Goal: Task Accomplishment & Management: Complete application form

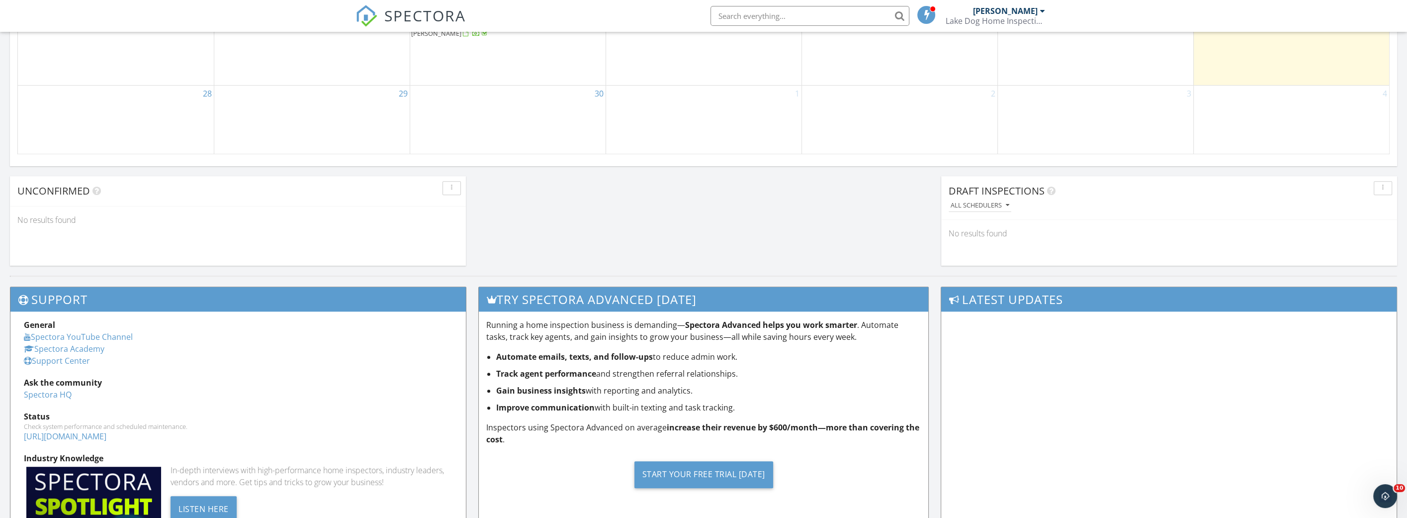
scroll to position [768, 0]
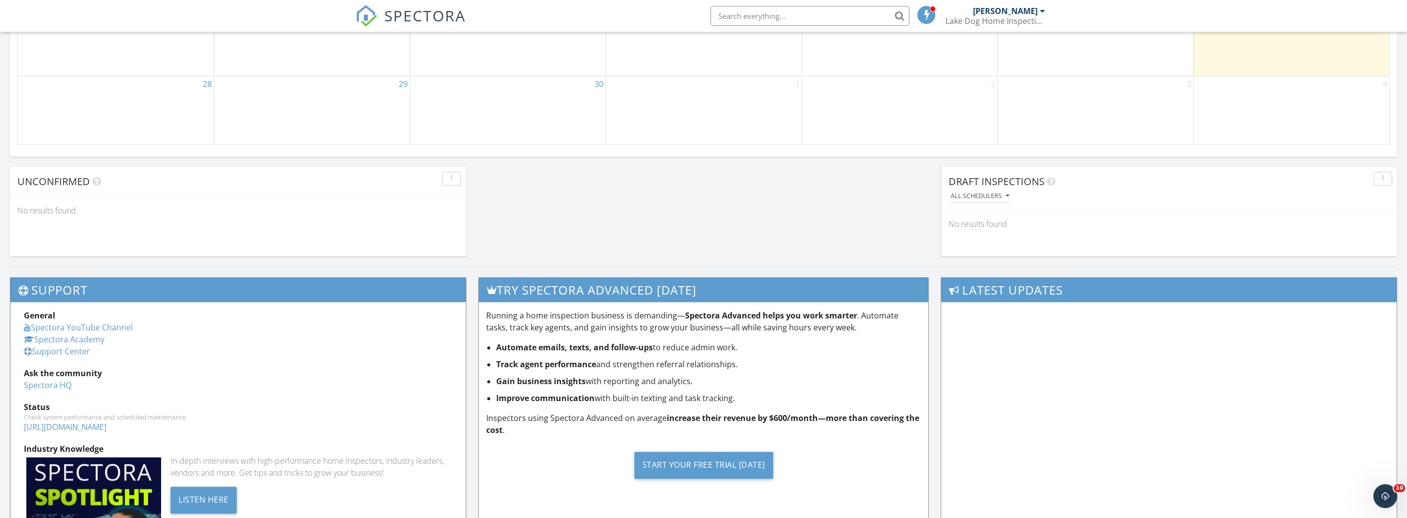
click at [505, 104] on div "30" at bounding box center [507, 110] width 195 height 69
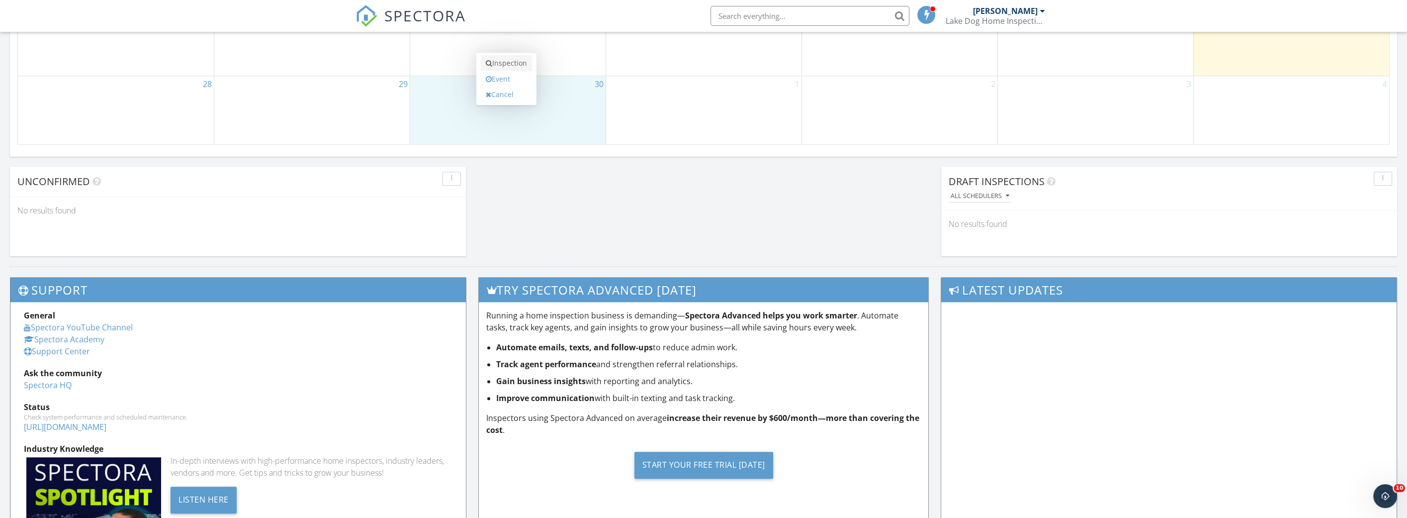
click at [505, 68] on link "Inspection" at bounding box center [506, 63] width 51 height 16
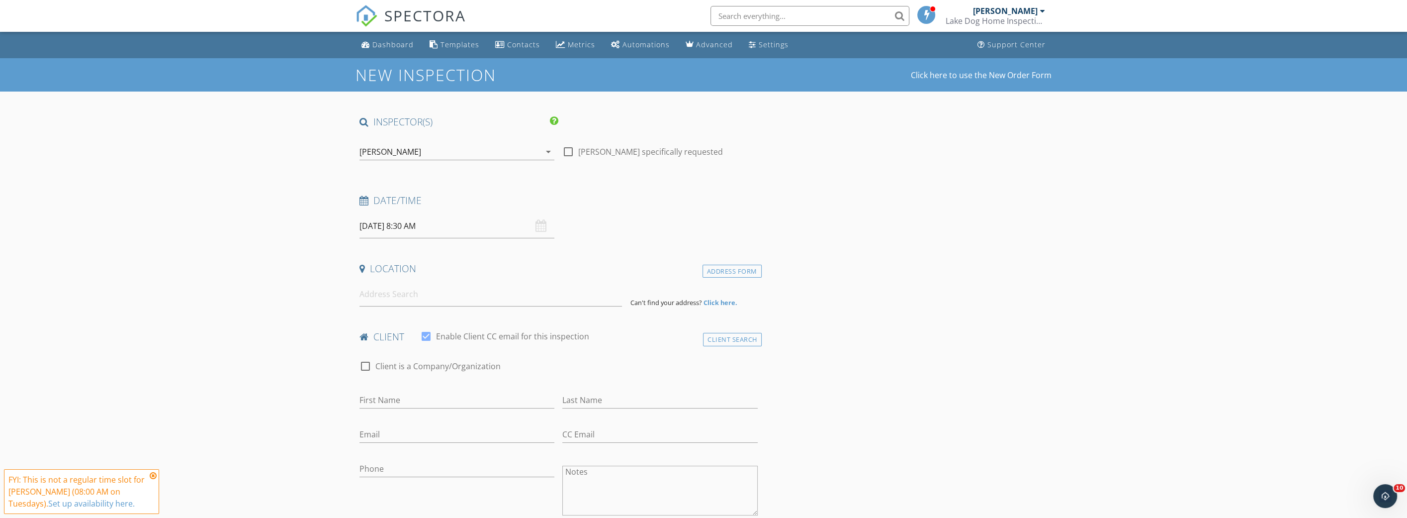
click at [411, 226] on input "09/30/2025 8:30 AM" at bounding box center [457, 226] width 195 height 24
click at [443, 290] on input at bounding box center [491, 294] width 263 height 24
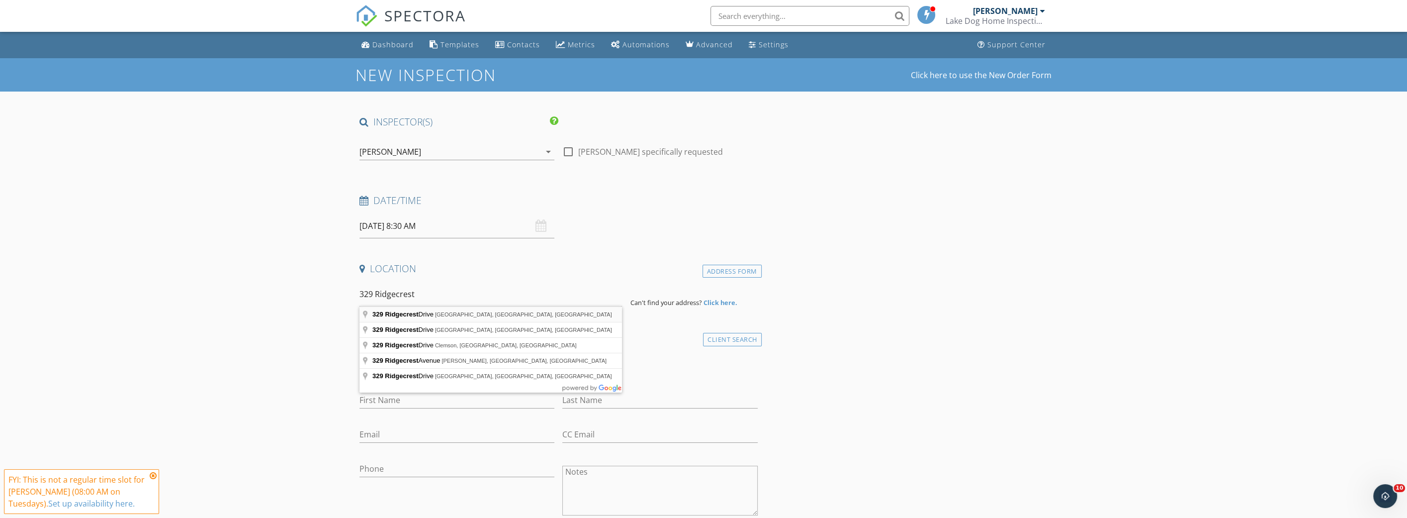
type input "329 Ridgecrest Drive, Greenville, SC, USA"
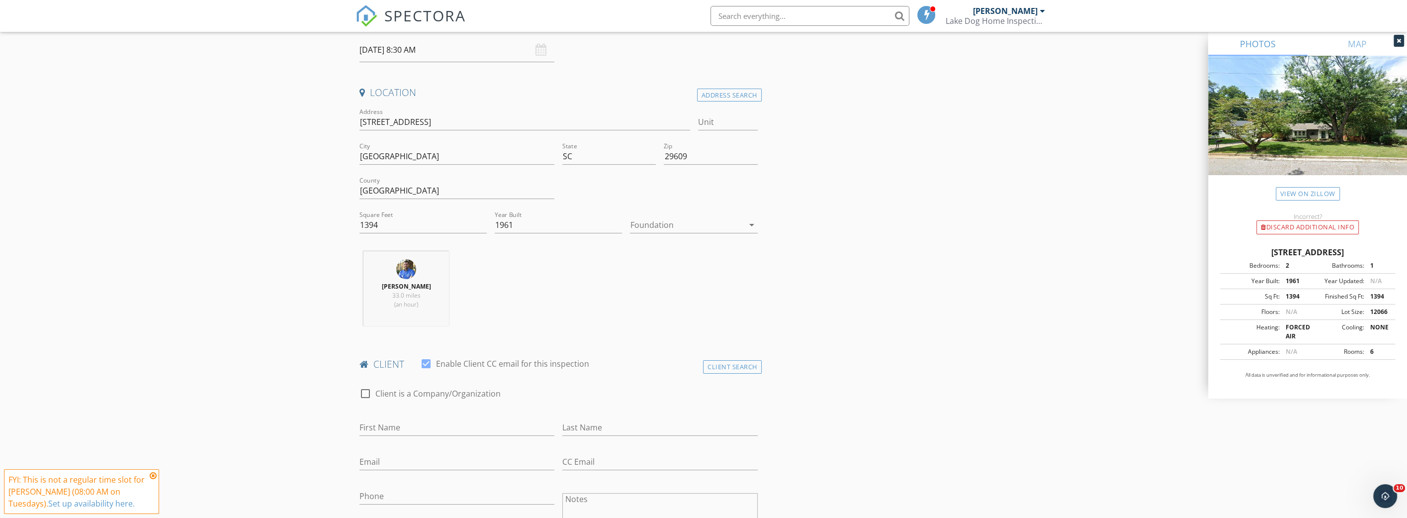
scroll to position [181, 0]
drag, startPoint x: 406, startPoint y: 220, endPoint x: 339, endPoint y: 222, distance: 66.7
type input "1600"
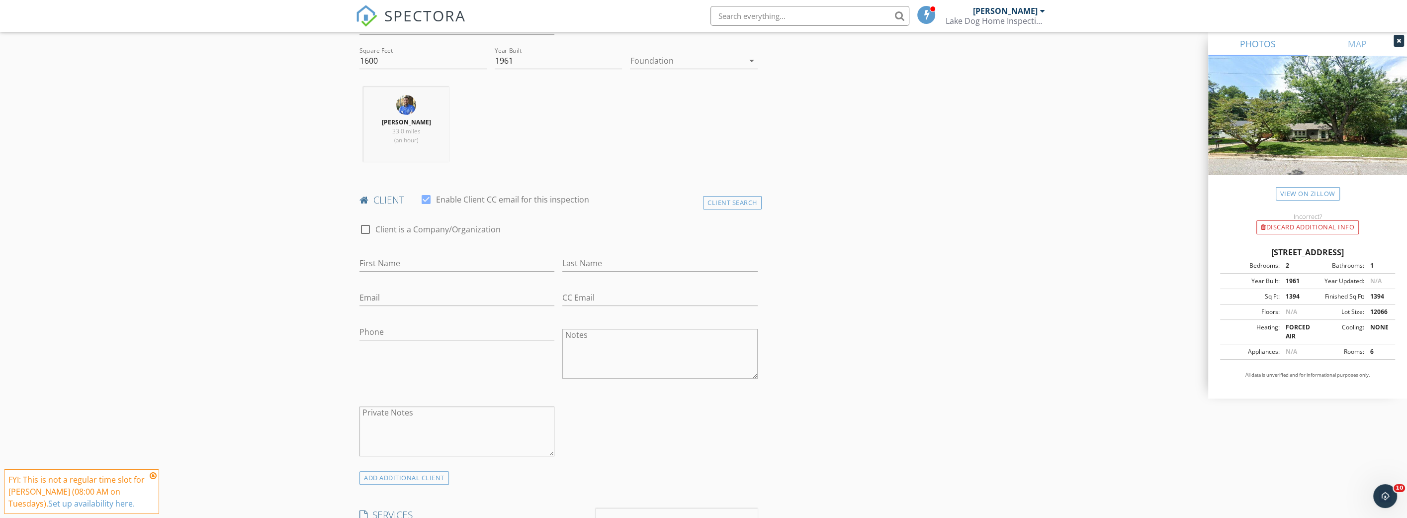
scroll to position [362, 0]
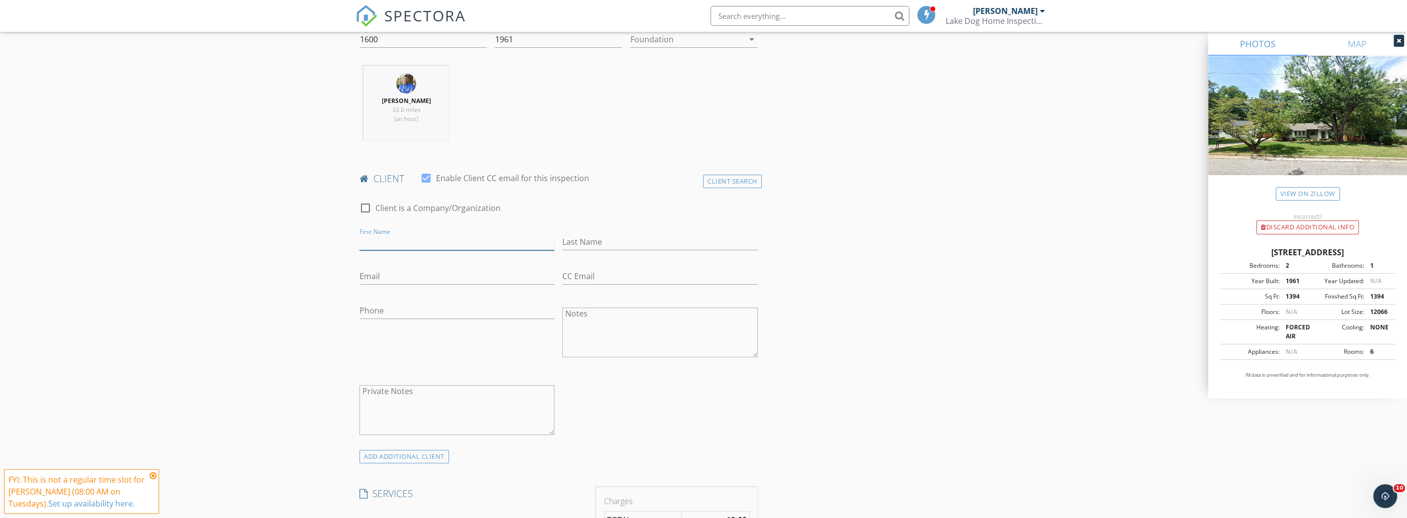
click at [369, 239] on input "First Name" at bounding box center [457, 242] width 195 height 16
type input "Debbie"
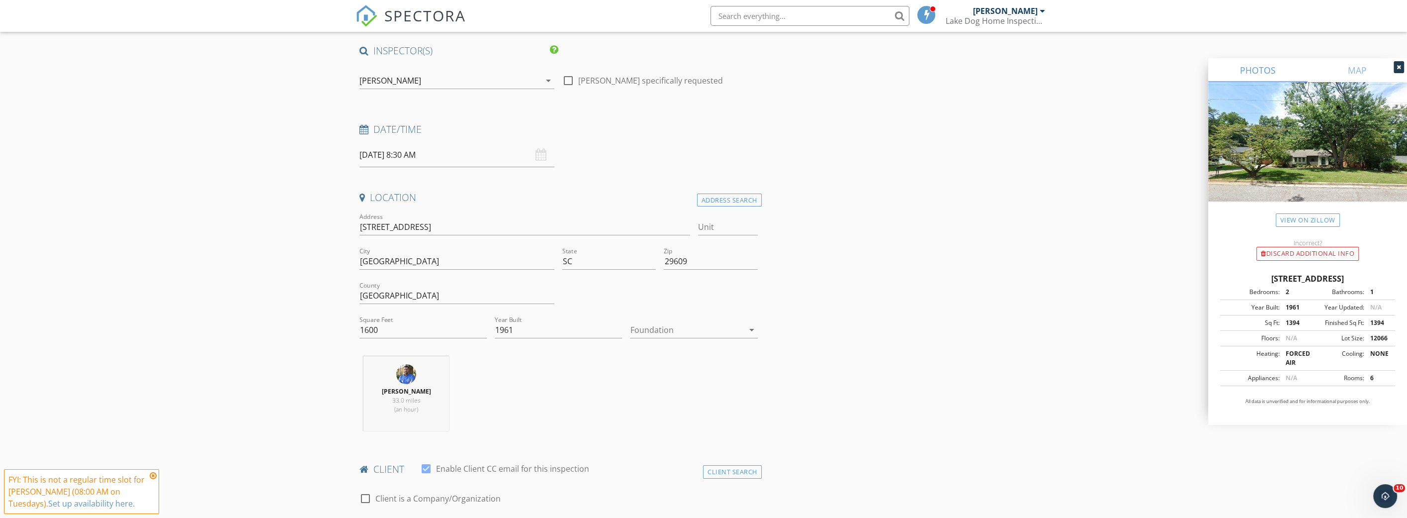
scroll to position [0, 0]
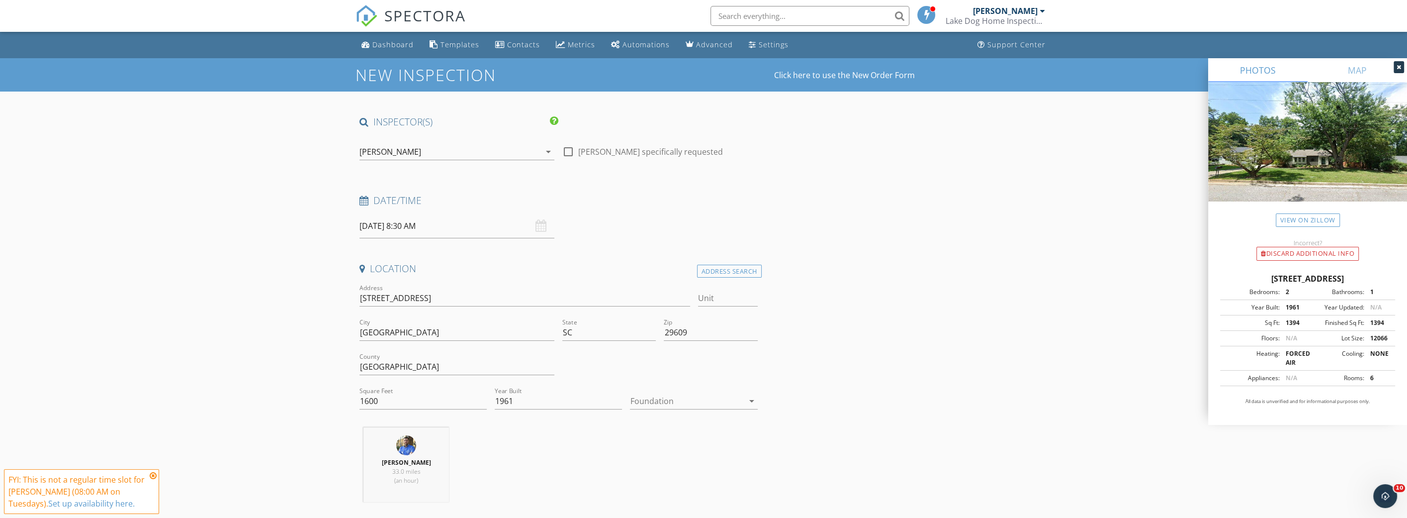
type input "Robertson"
click at [380, 222] on input "09/30/2025 8:30 AM" at bounding box center [457, 226] width 195 height 24
click at [444, 248] on select "January February March April May June July August September October November De…" at bounding box center [419, 247] width 59 height 15
select select "9"
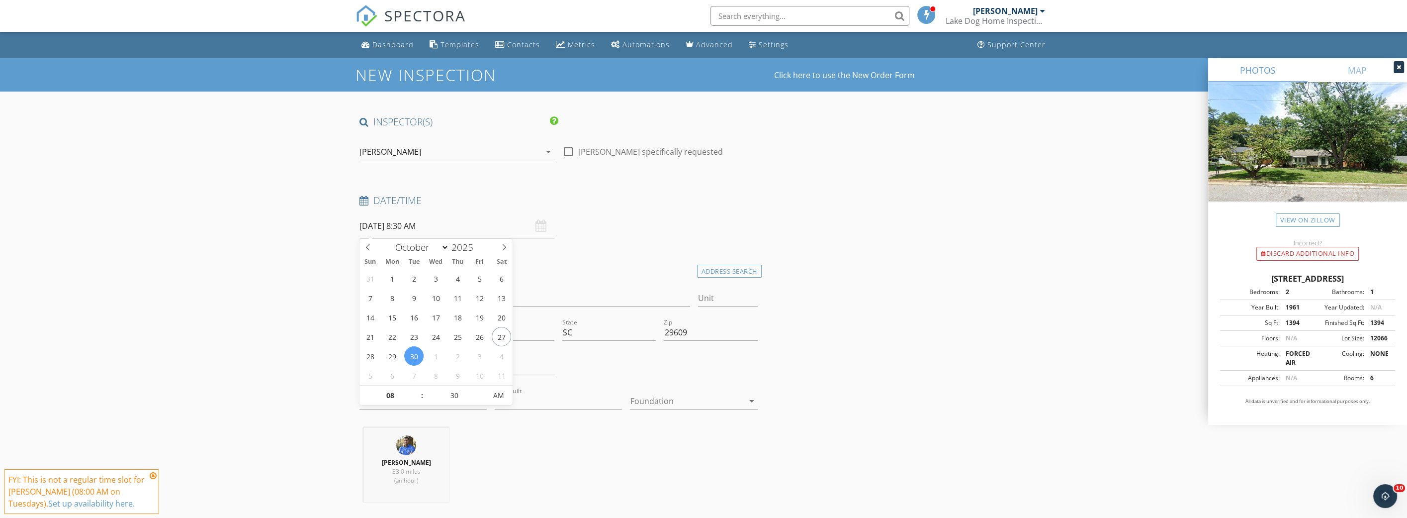
click at [390, 240] on select "January February March April May June July August September October November De…" at bounding box center [419, 247] width 59 height 15
type input "[DATE] 8:30 AM"
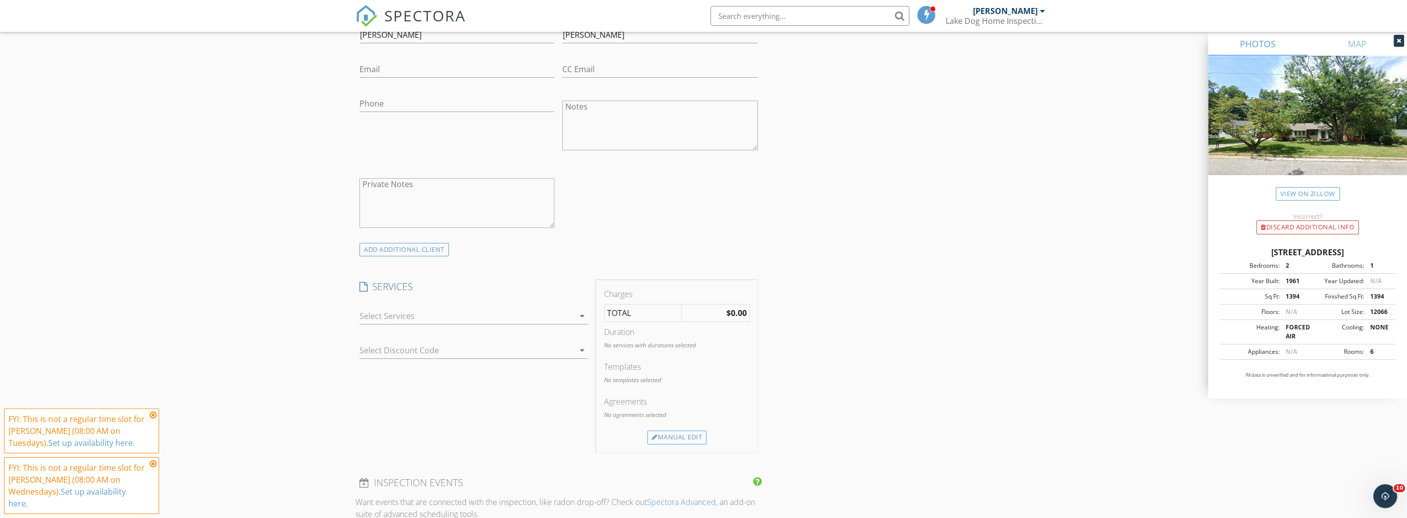
scroll to position [452, 0]
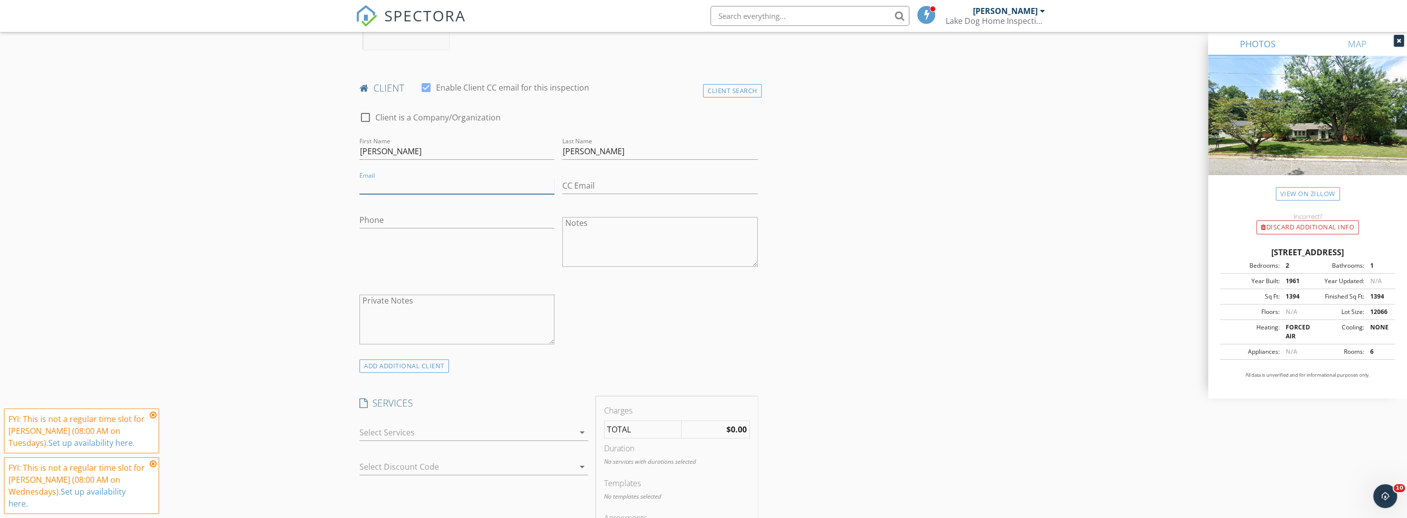
click at [450, 179] on input "Email" at bounding box center [457, 186] width 195 height 16
click at [375, 183] on input "Email" at bounding box center [457, 186] width 195 height 16
click at [386, 183] on input "Email" at bounding box center [457, 186] width 195 height 16
type input "[EMAIL_ADDRESS][DOMAIN_NAME]"
click at [394, 217] on input "Phone" at bounding box center [457, 220] width 195 height 16
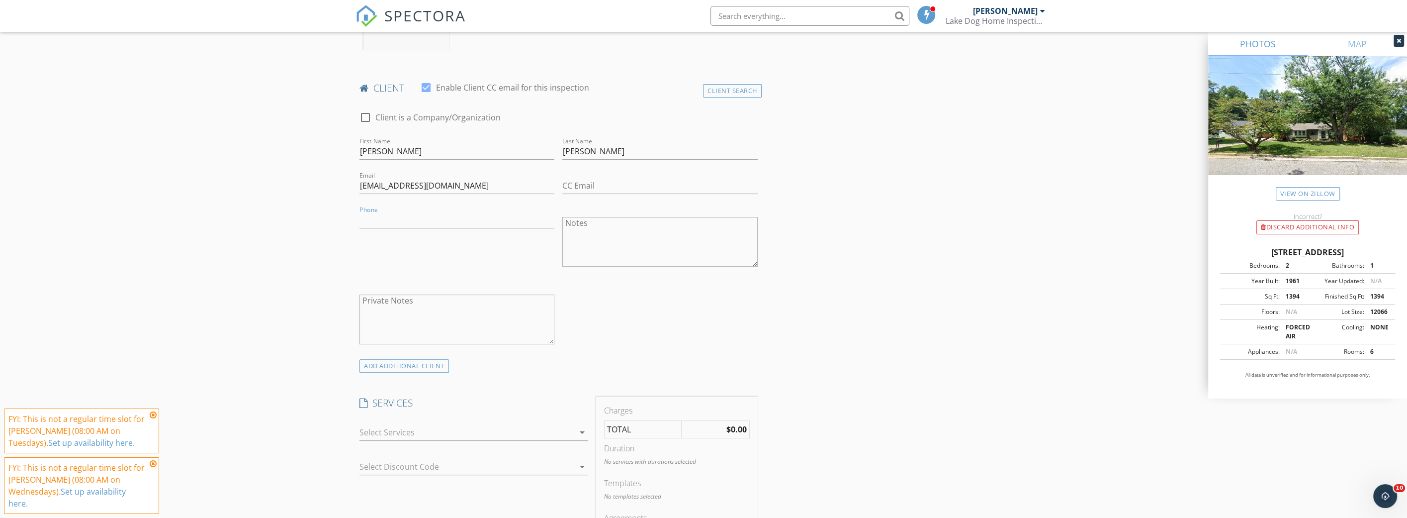
click at [246, 278] on div "New Inspection Click here to use the New Order Form INSPECTOR(S) check_box Chad…" at bounding box center [703, 496] width 1407 height 1780
click at [433, 424] on div at bounding box center [467, 432] width 215 height 16
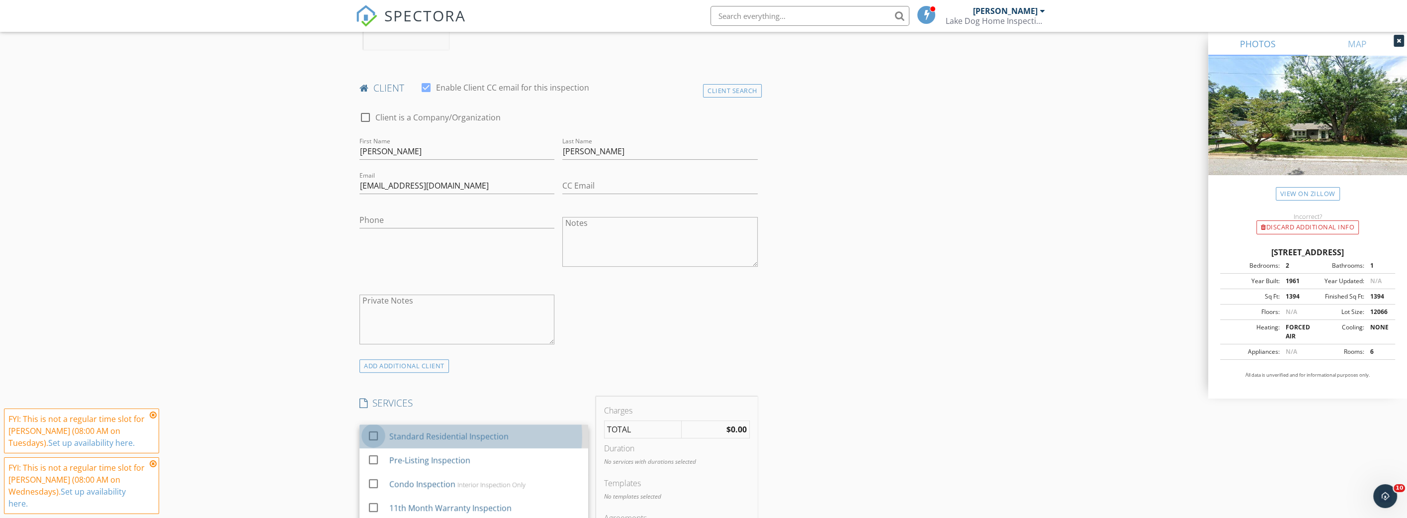
click at [378, 433] on div at bounding box center [373, 435] width 17 height 17
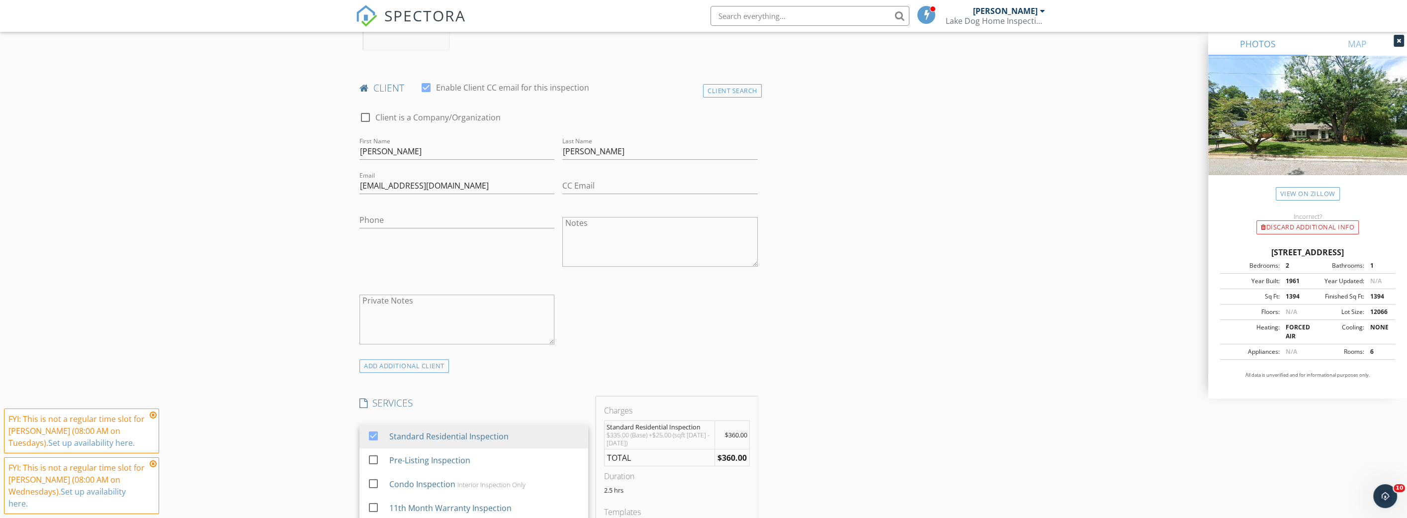
click at [286, 399] on div "New Inspection Click here to use the New Order Form INSPECTOR(S) check_box Chad…" at bounding box center [703, 503] width 1407 height 1795
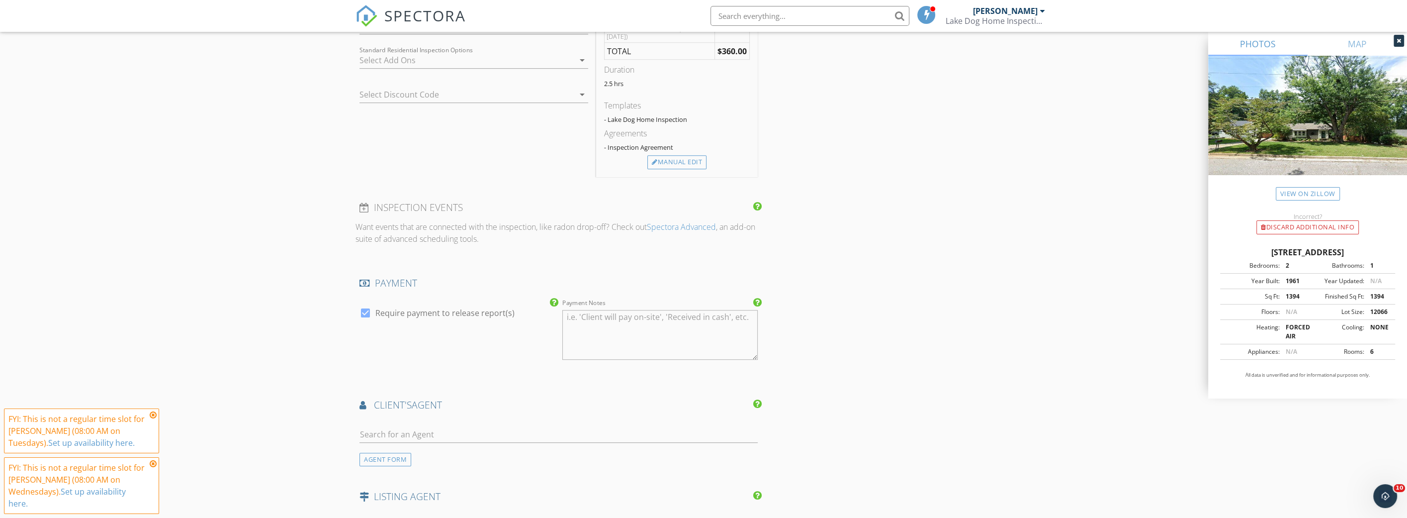
scroll to position [859, 0]
click at [152, 413] on icon at bounding box center [153, 415] width 7 height 8
click at [152, 466] on icon at bounding box center [153, 463] width 7 height 8
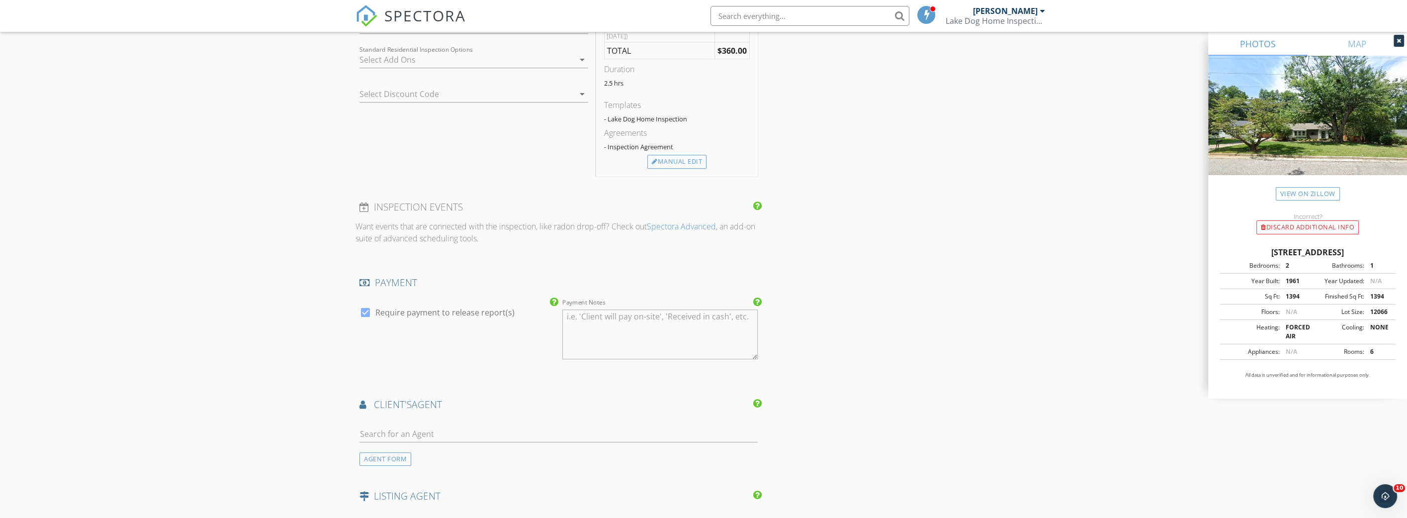
click at [150, 429] on div "New Inspection Click here to use the New Order Form INSPECTOR(S) check_box Chad…" at bounding box center [703, 96] width 1407 height 1795
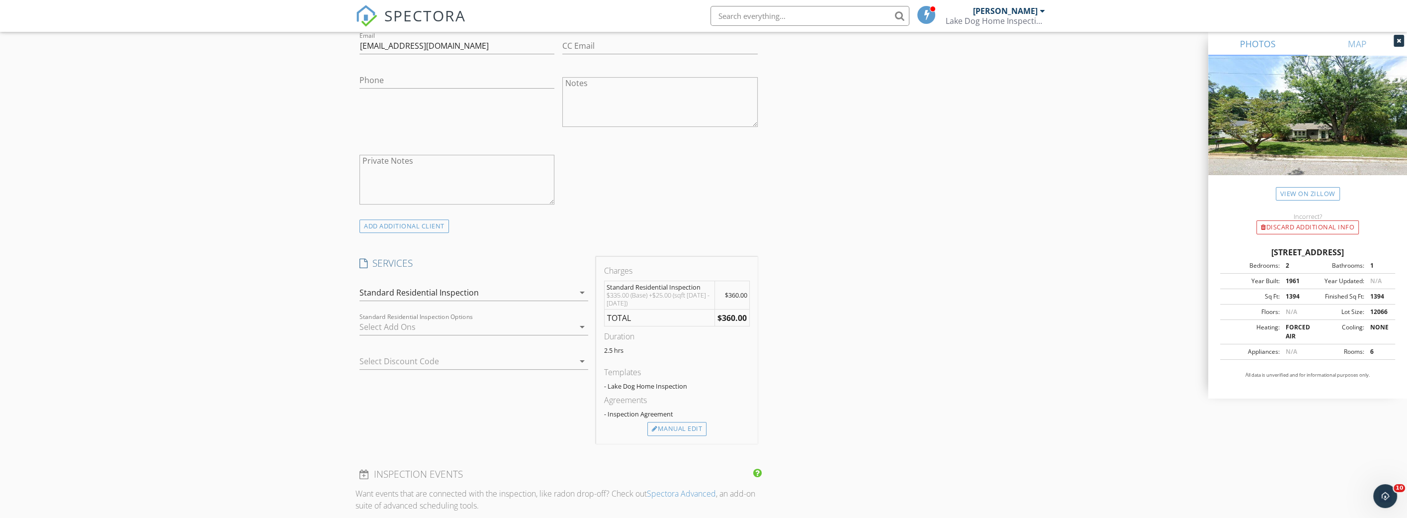
scroll to position [587, 0]
click at [779, 300] on div "INSPECTOR(S) check_box Chad Ashley PRIMARY Chad Ashley arrow_drop_down check_bo…" at bounding box center [704, 385] width 696 height 1714
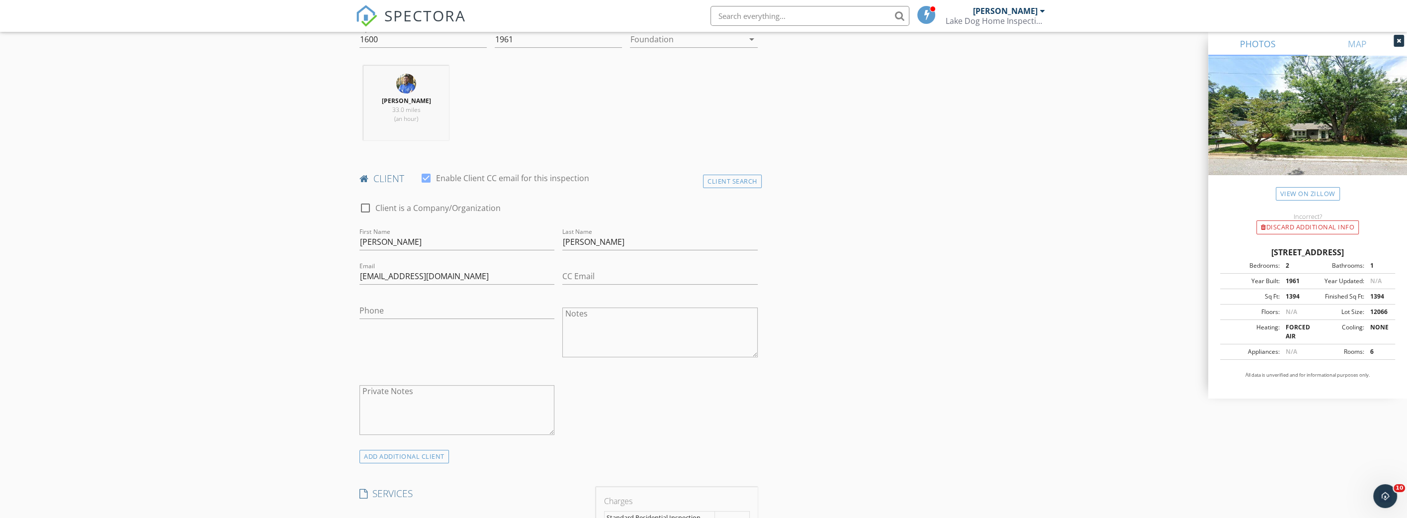
scroll to position [542, 0]
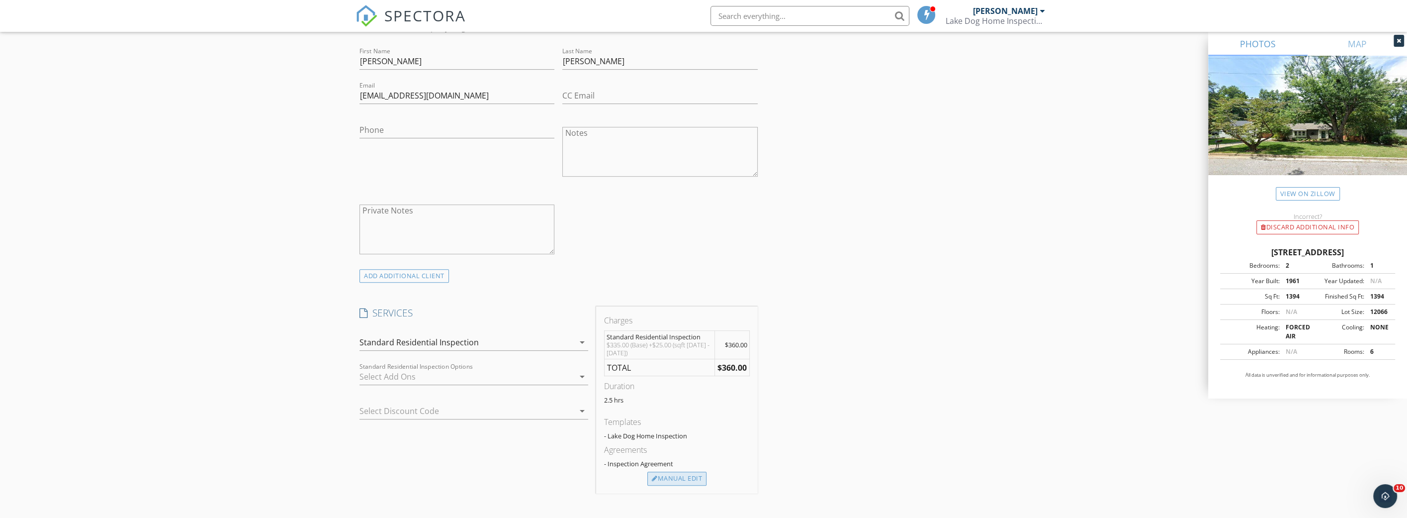
click at [675, 482] on div "Manual Edit" at bounding box center [676, 478] width 59 height 14
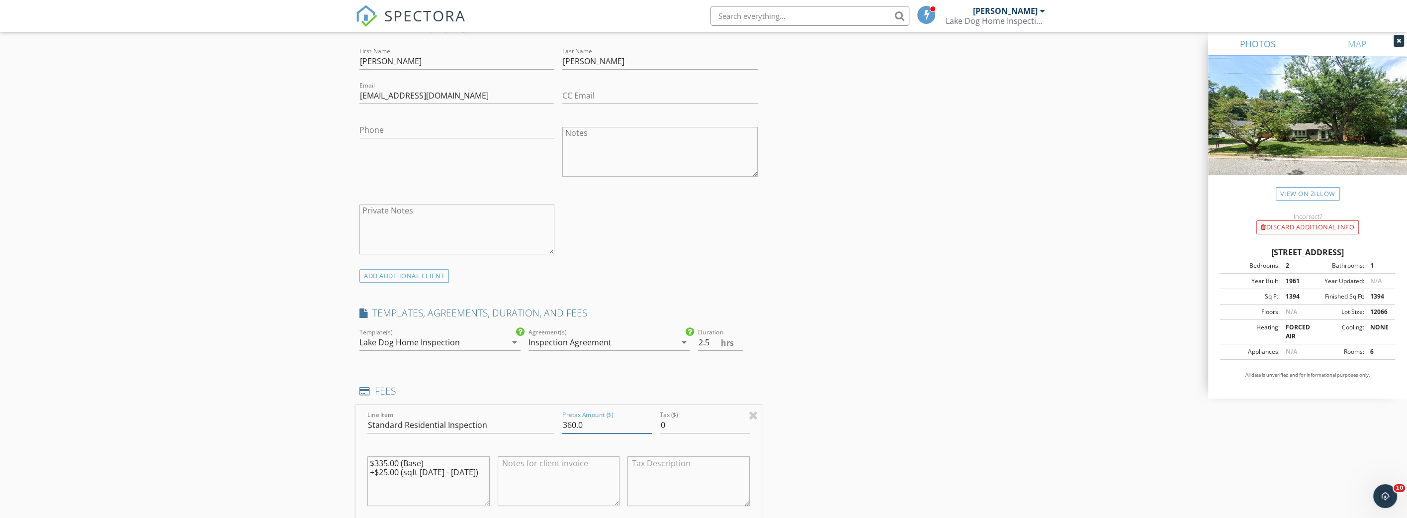
click at [571, 424] on input "360.0" at bounding box center [607, 425] width 90 height 16
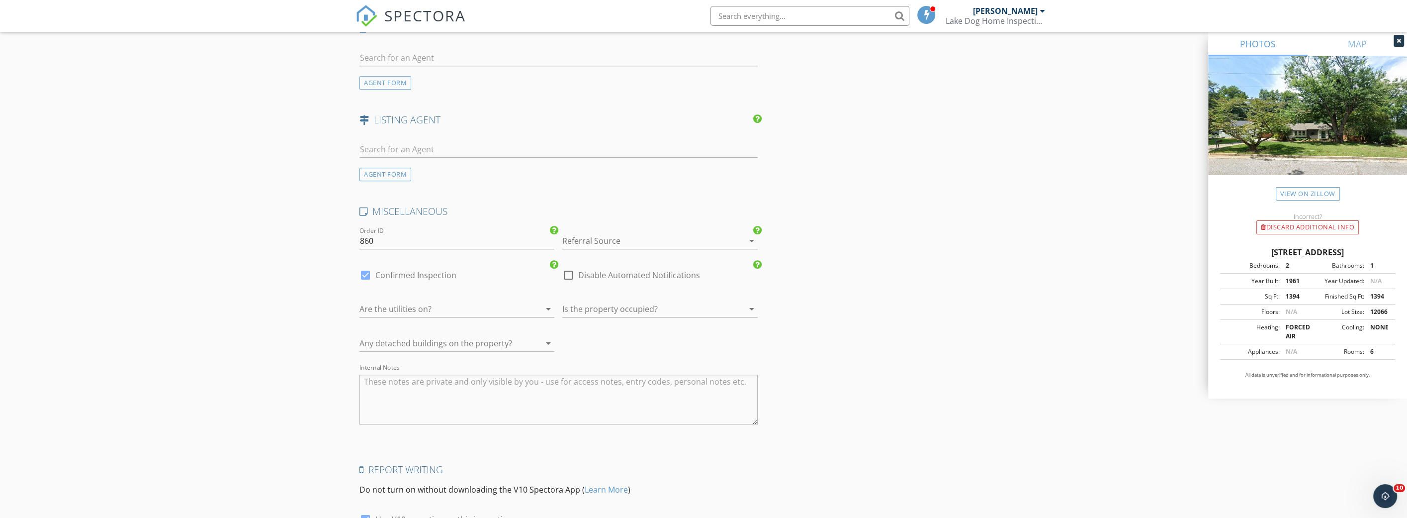
scroll to position [1427, 0]
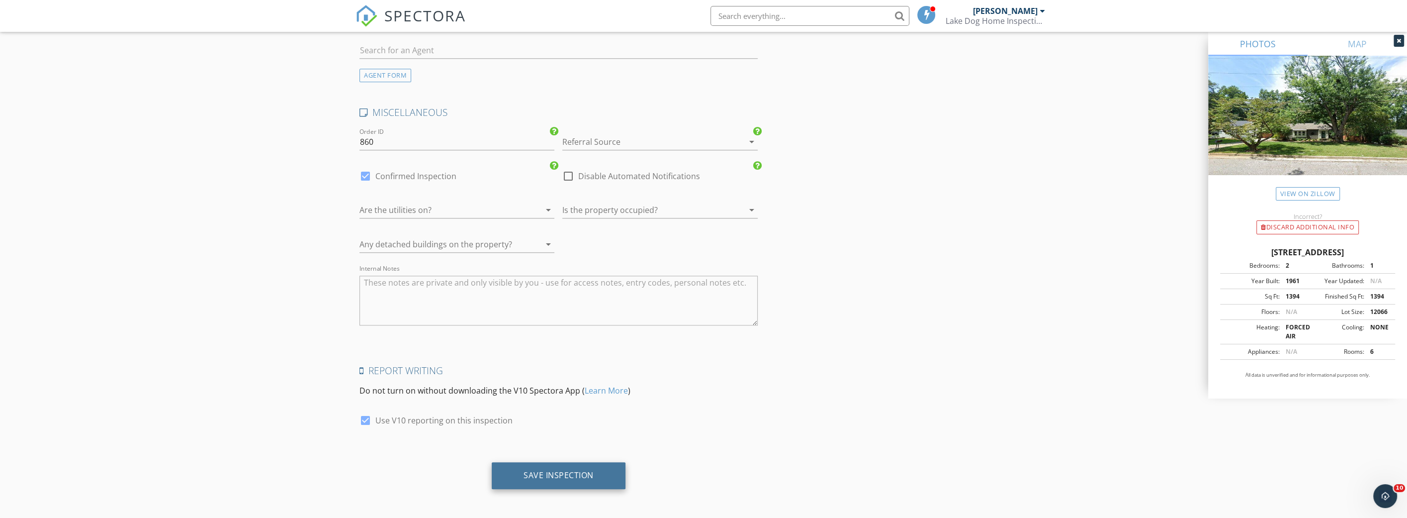
type input "339.97"
click at [564, 463] on div "Save Inspection" at bounding box center [559, 475] width 134 height 27
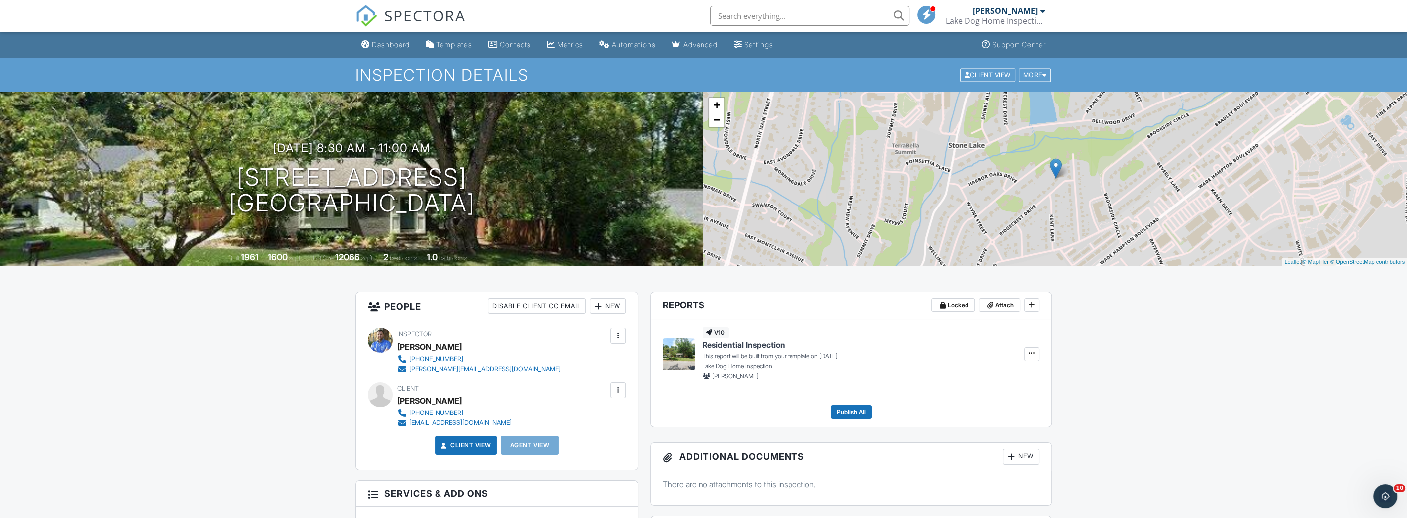
click at [616, 388] on div at bounding box center [618, 390] width 10 height 10
click at [553, 415] on li "Edit" at bounding box center [564, 420] width 111 height 25
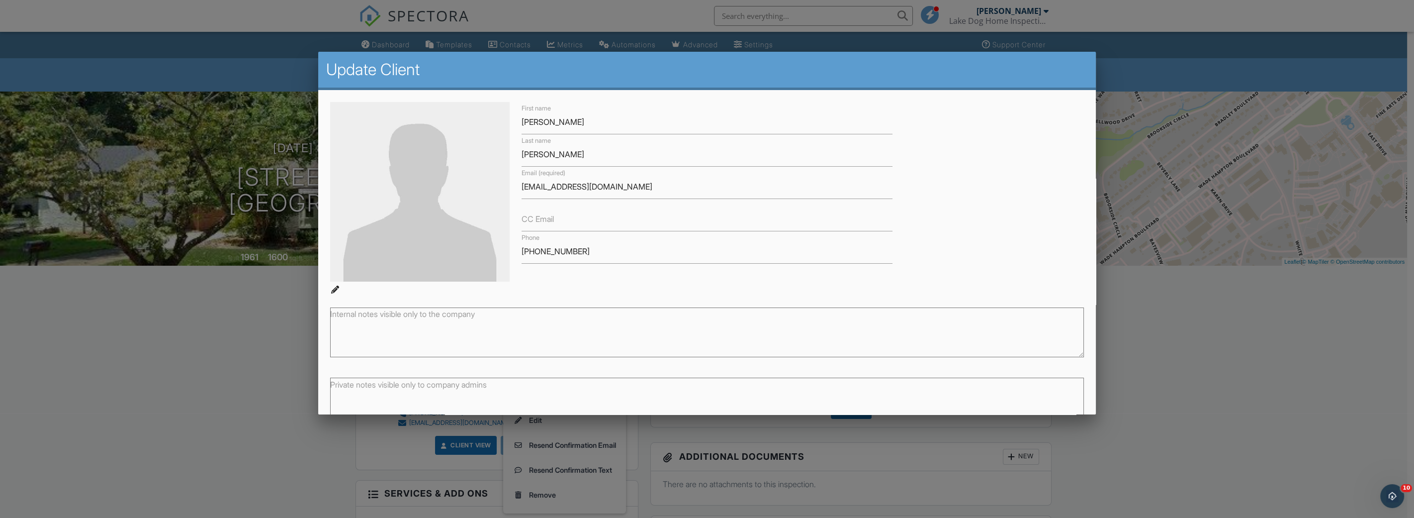
click at [195, 347] on div at bounding box center [707, 273] width 1414 height 647
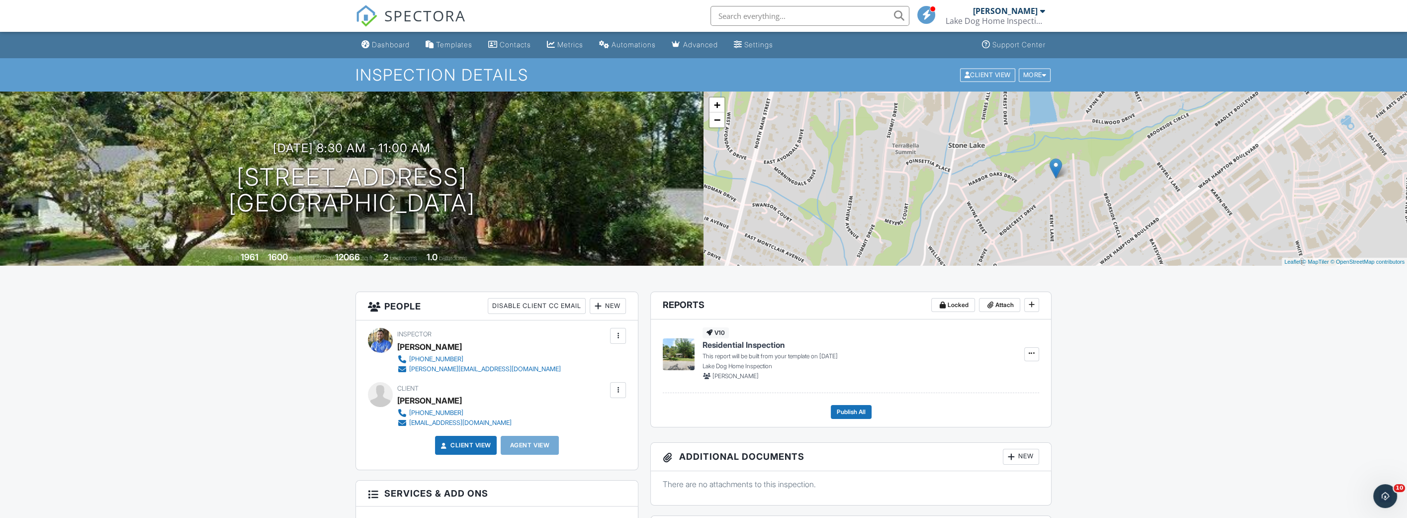
click at [621, 396] on div at bounding box center [618, 390] width 16 height 16
click at [579, 446] on li "Resend Confirmation Email" at bounding box center [564, 445] width 111 height 25
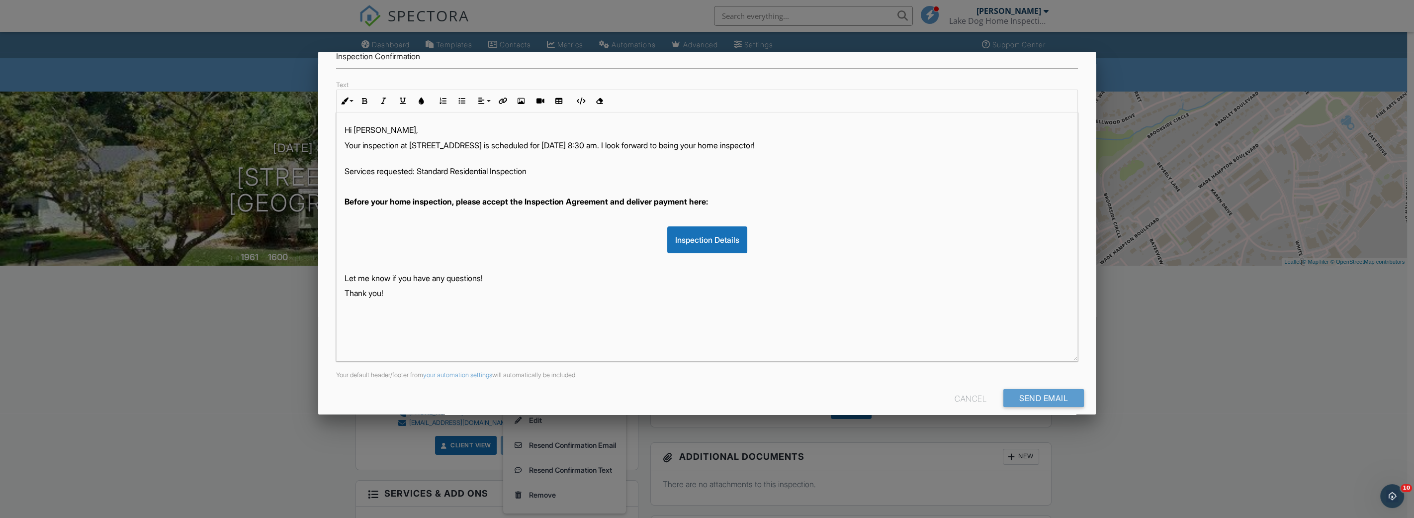
scroll to position [126, 0]
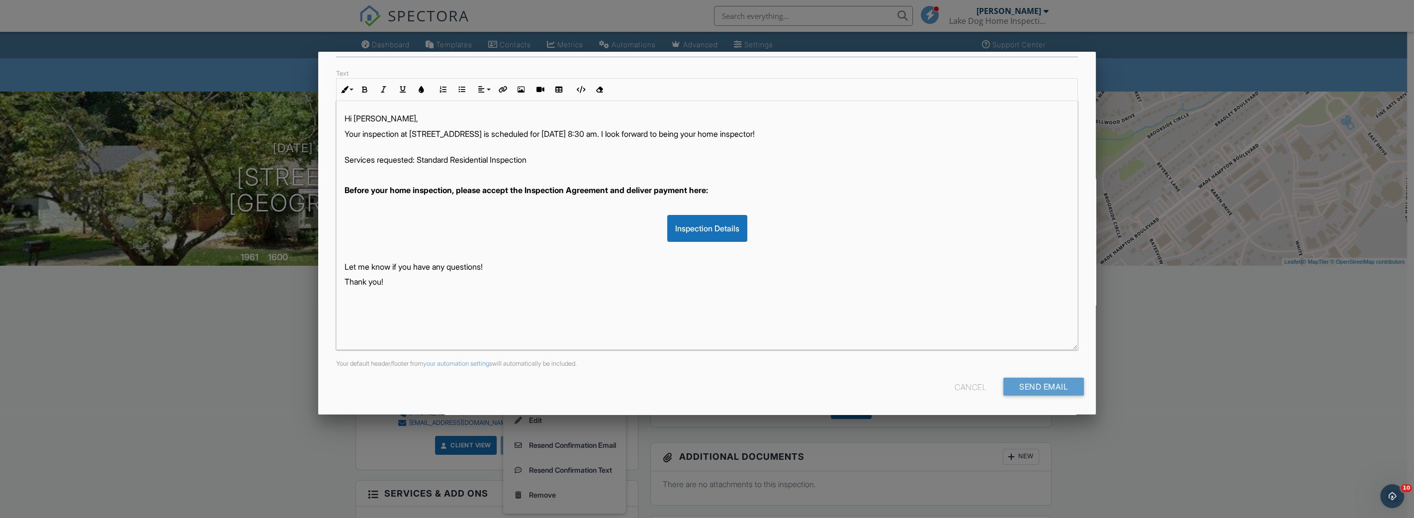
click at [1017, 375] on div "To jetter0314@gmail.com CC Subject Inspection Confirmation Text Inline Style XL…" at bounding box center [707, 189] width 778 height 451
click at [1022, 388] on input "Send Email" at bounding box center [1043, 386] width 81 height 18
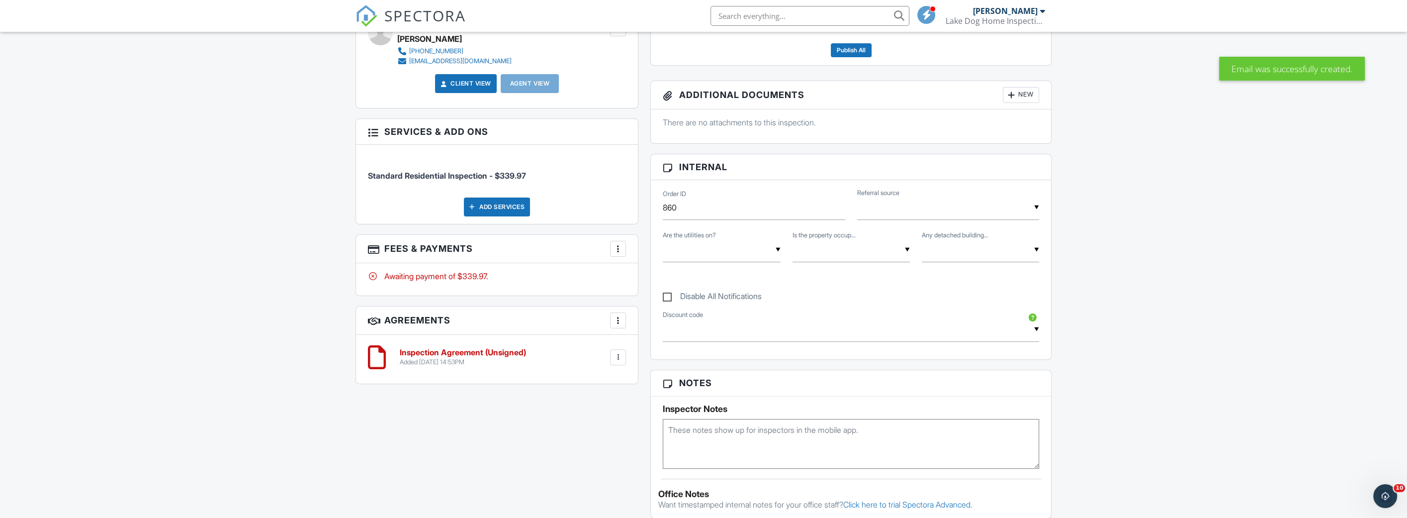
click at [621, 246] on div at bounding box center [618, 249] width 10 height 10
click at [645, 276] on li "Edit Fees & Payments" at bounding box center [669, 279] width 104 height 25
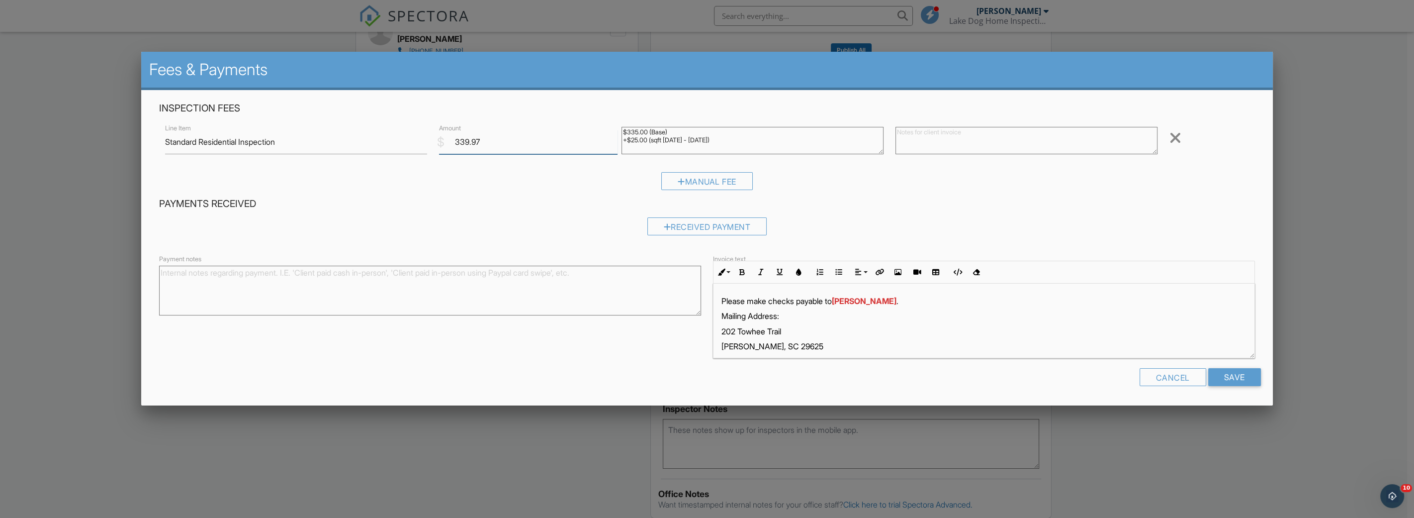
drag, startPoint x: 510, startPoint y: 138, endPoint x: 427, endPoint y: 135, distance: 83.1
click at [427, 135] on div "Line Item Standard Residential Inspection $ Amount 339.97 $335.00 (Base) +$25.0…" at bounding box center [706, 142] width 1095 height 40
type input "340"
click at [1227, 376] on input "Save" at bounding box center [1234, 377] width 53 height 18
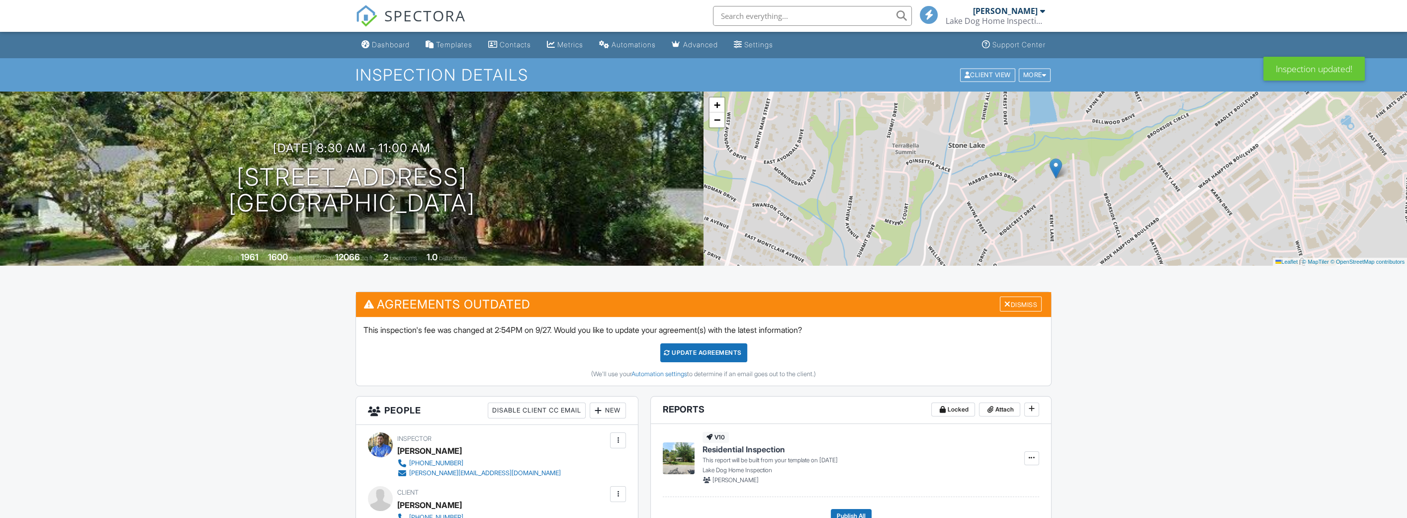
click at [708, 350] on div "Update Agreements" at bounding box center [703, 352] width 87 height 19
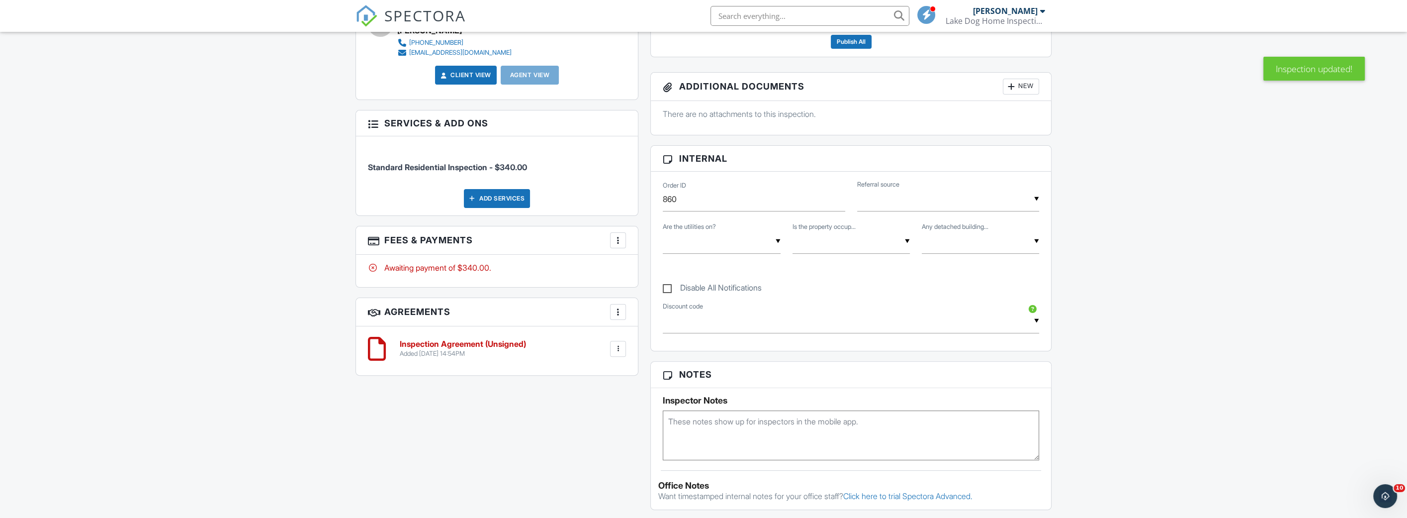
scroll to position [292, 0]
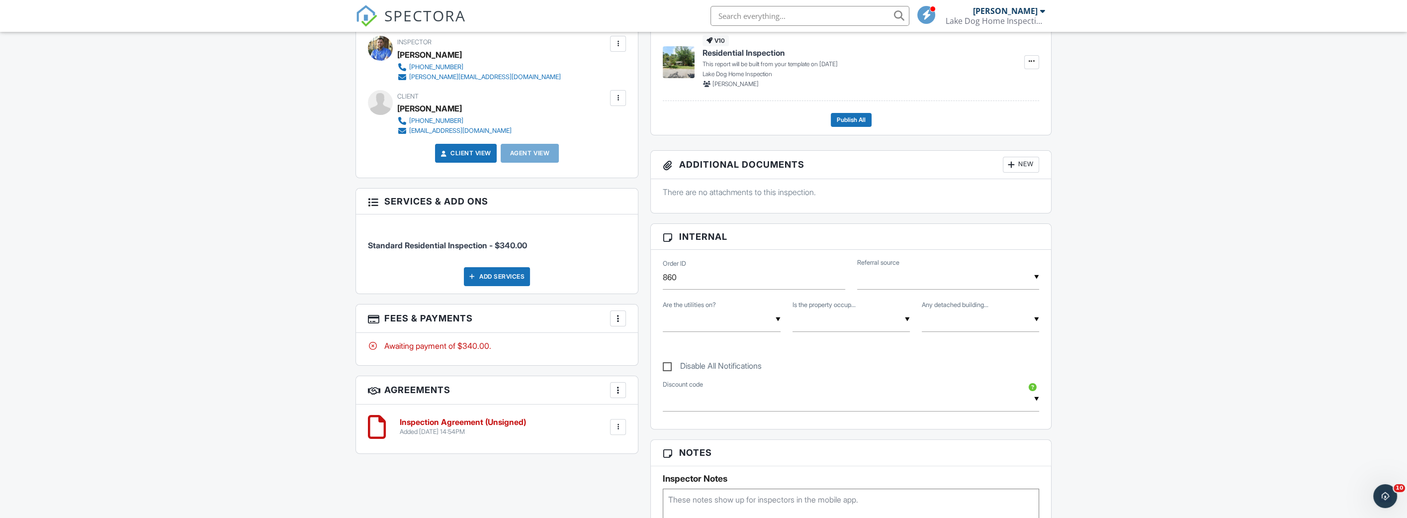
drag, startPoint x: 482, startPoint y: 105, endPoint x: 400, endPoint y: 110, distance: 82.7
click at [400, 110] on div "[PERSON_NAME]" at bounding box center [458, 108] width 122 height 15
copy div "[PERSON_NAME]"
click at [226, 242] on div "Dashboard Templates Contacts Metrics Automations Advanced Settings Support Cent…" at bounding box center [703, 402] width 1407 height 1324
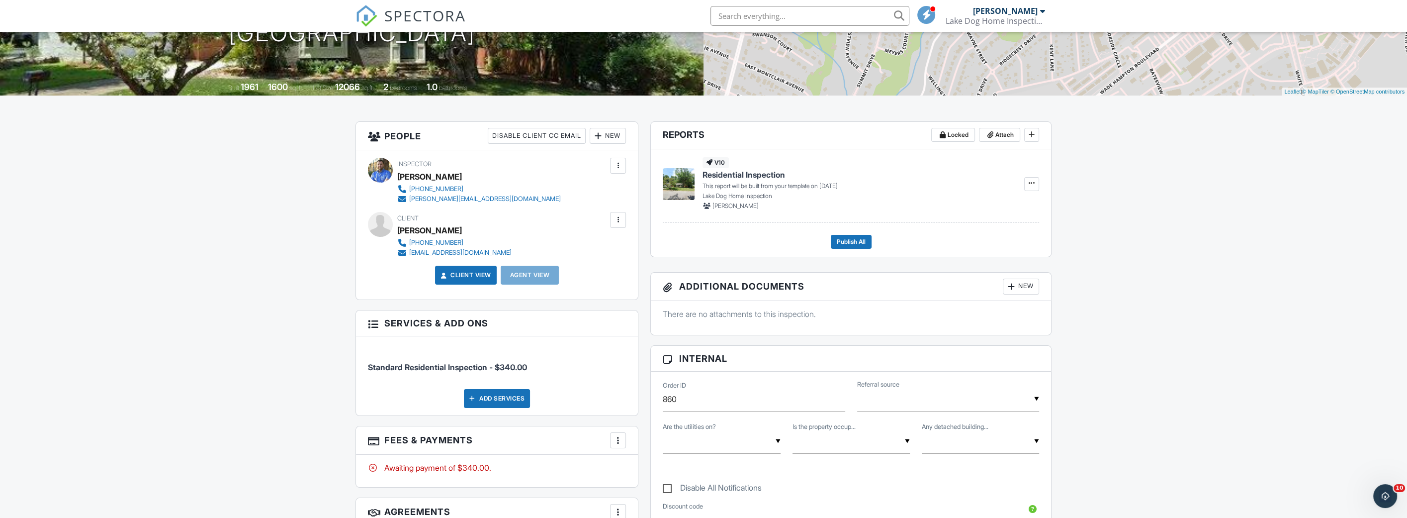
scroll to position [0, 0]
